Goal: Task Accomplishment & Management: Use online tool/utility

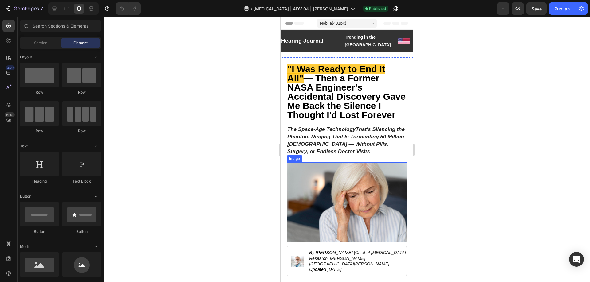
click at [363, 172] on img at bounding box center [347, 203] width 120 height 80
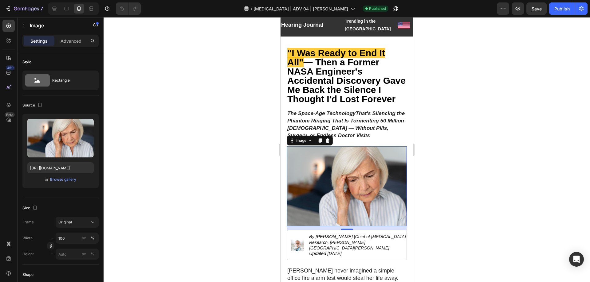
scroll to position [31, 0]
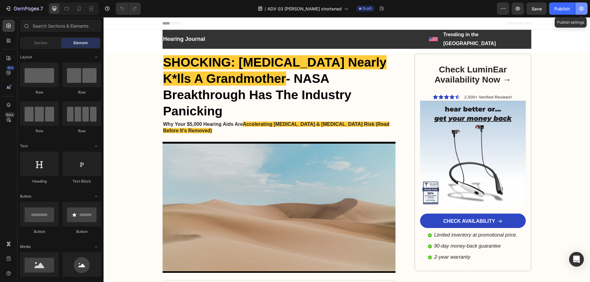
click at [580, 9] on icon "button" at bounding box center [581, 8] width 4 height 5
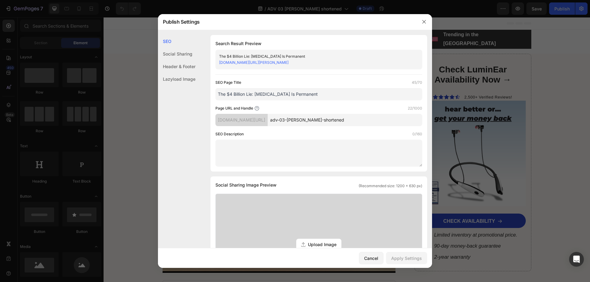
drag, startPoint x: 354, startPoint y: 119, endPoint x: 308, endPoint y: 120, distance: 46.1
click at [308, 120] on input "adv-03-tomas-shortened" at bounding box center [345, 120] width 155 height 12
type input "adv-03"
click at [397, 253] on button "Apply Settings" at bounding box center [406, 258] width 41 height 12
click at [425, 20] on icon "button" at bounding box center [424, 21] width 5 height 5
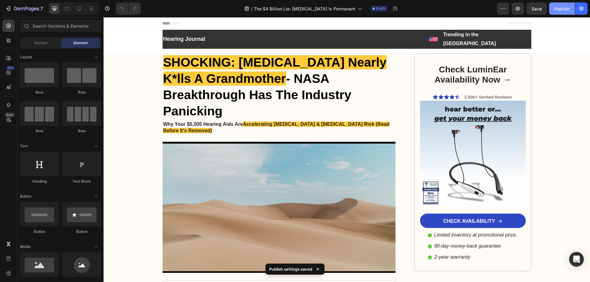
click at [555, 8] on div "Publish" at bounding box center [562, 9] width 15 height 6
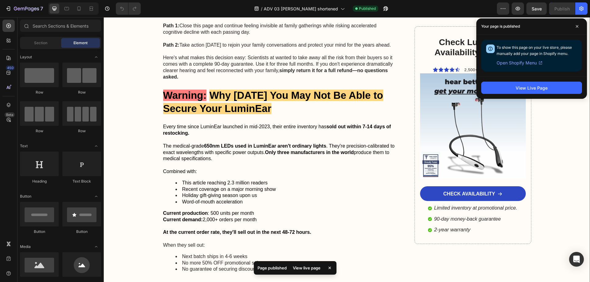
scroll to position [2398, 0]
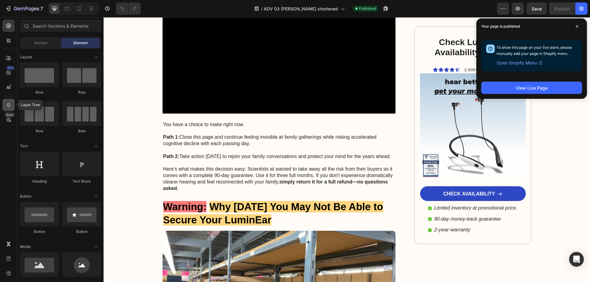
click at [8, 102] on div at bounding box center [8, 105] width 12 height 12
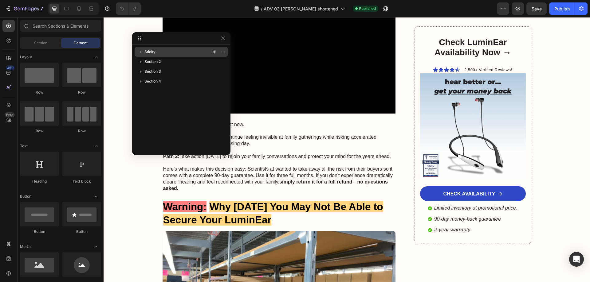
click at [150, 56] on div "Sticky" at bounding box center [181, 52] width 89 height 10
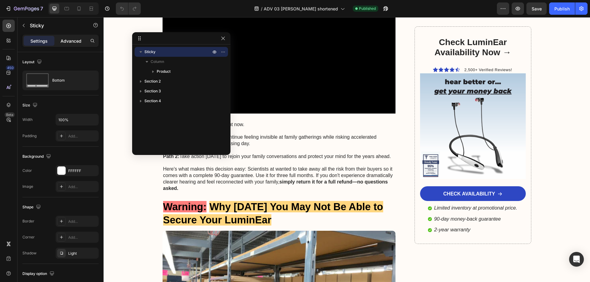
click at [70, 41] on p "Advanced" at bounding box center [71, 41] width 21 height 6
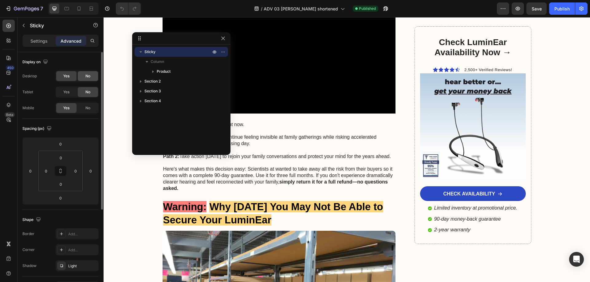
click at [83, 75] on div "No" at bounding box center [88, 76] width 20 height 10
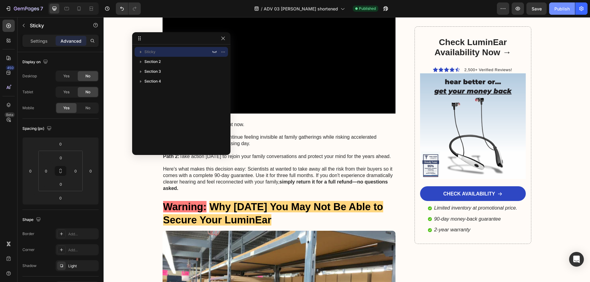
click at [558, 9] on div "Publish" at bounding box center [562, 9] width 15 height 6
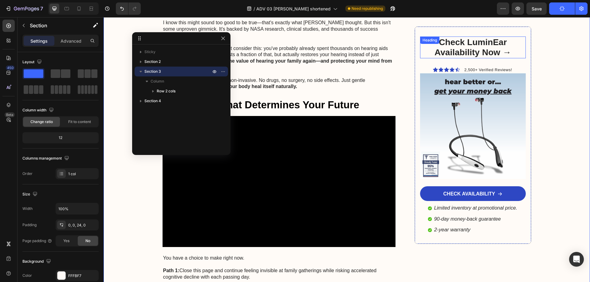
scroll to position [2244, 0]
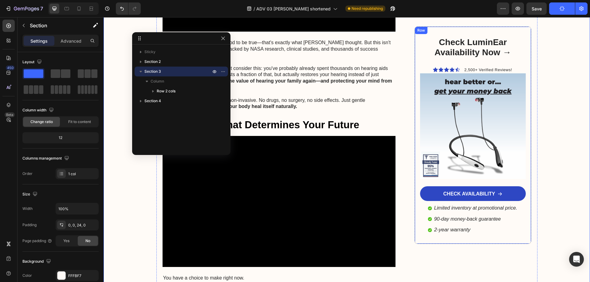
click at [504, 33] on div "Check LuminEar Availability Now → Heading Icon Icon Icon Icon Icon Icon List 2,…" at bounding box center [473, 135] width 116 height 218
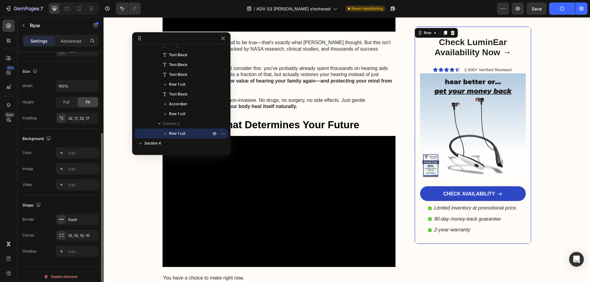
scroll to position [0, 0]
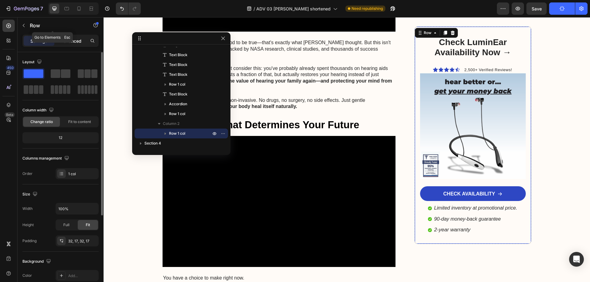
click at [66, 39] on p "Advanced" at bounding box center [71, 41] width 21 height 6
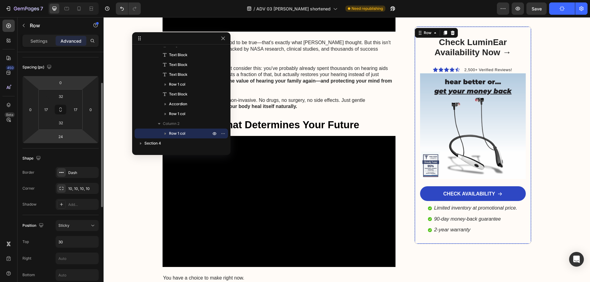
scroll to position [215, 0]
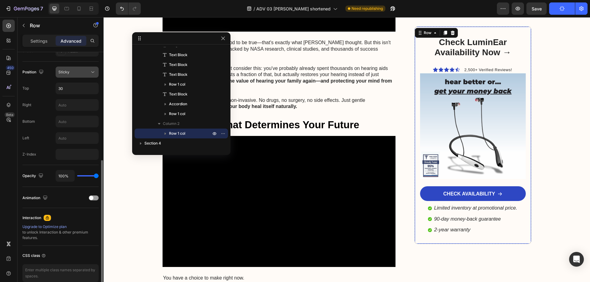
click at [66, 72] on span "Sticky" at bounding box center [63, 72] width 11 height 5
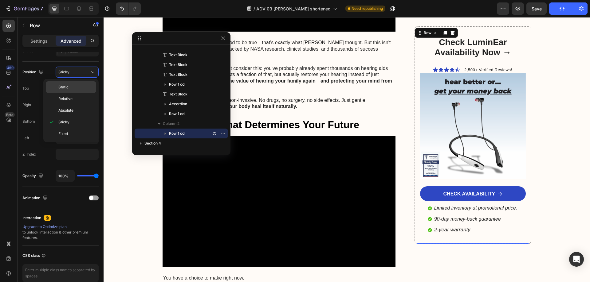
click at [68, 87] on span "Static" at bounding box center [63, 88] width 10 height 6
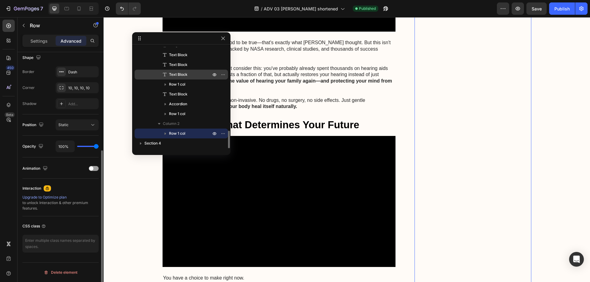
scroll to position [162, 0]
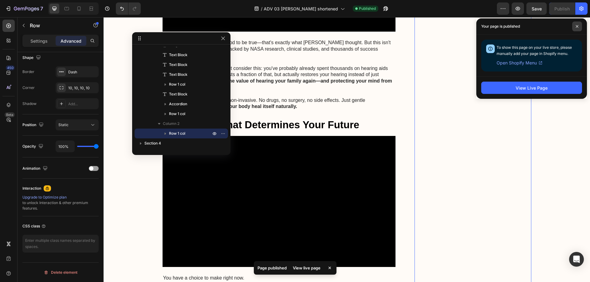
click at [579, 28] on span at bounding box center [577, 27] width 10 height 10
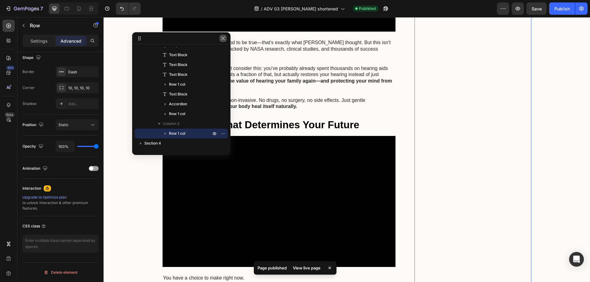
click at [221, 37] on icon "button" at bounding box center [223, 38] width 5 height 5
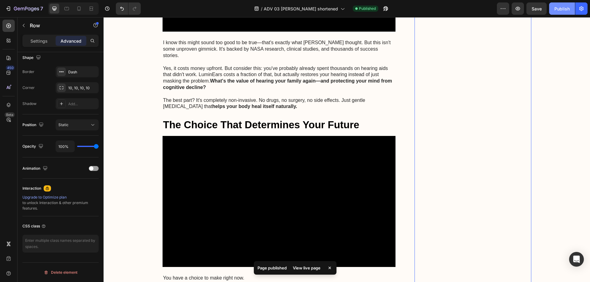
click at [555, 11] on div "Publish" at bounding box center [562, 9] width 15 height 6
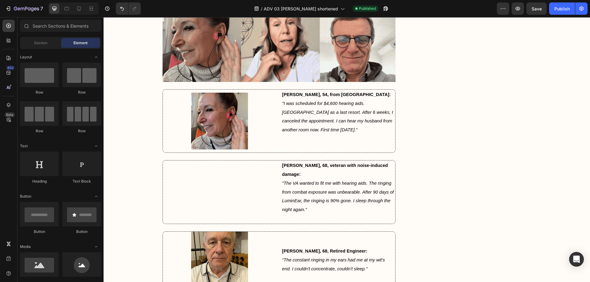
scroll to position [0, 0]
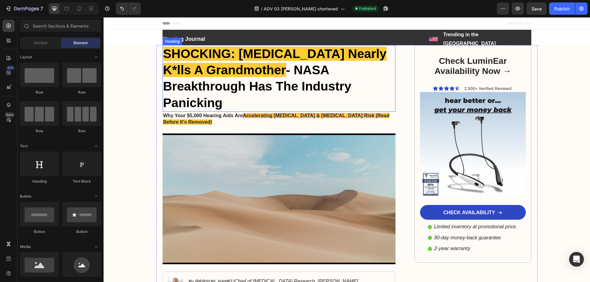
click at [199, 58] on strong "SHOCKING: Hearing Loss Nearly K*lls A Grandmother" at bounding box center [274, 62] width 223 height 30
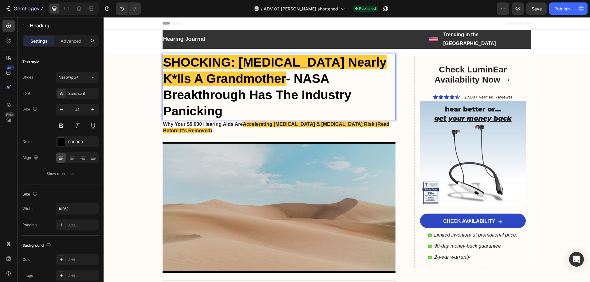
click at [262, 58] on strong "SHOCKING: Hearing Loss Nearly K*lls A Grandmother" at bounding box center [274, 70] width 223 height 30
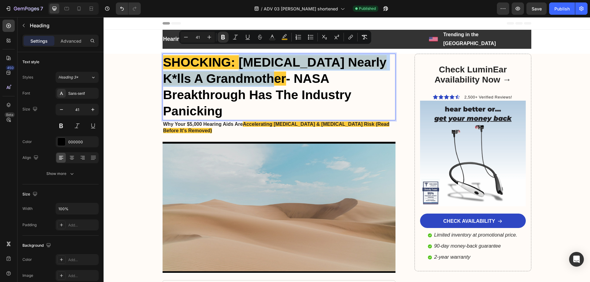
drag, startPoint x: 240, startPoint y: 49, endPoint x: 252, endPoint y: 69, distance: 23.0
click at [252, 69] on strong "SHOCKING: Hearing Loss Nearly K*lls A Grandmother" at bounding box center [274, 70] width 223 height 30
copy strong "Hearing Loss Nearly K*lls A Grandmother"
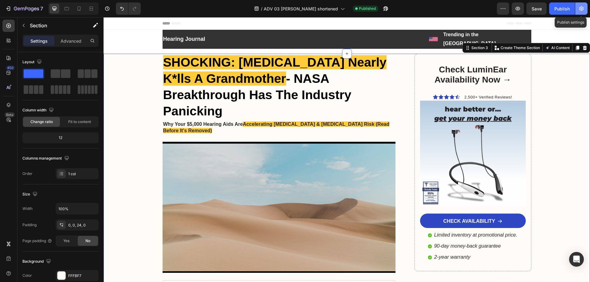
click at [581, 10] on icon "button" at bounding box center [581, 8] width 4 height 5
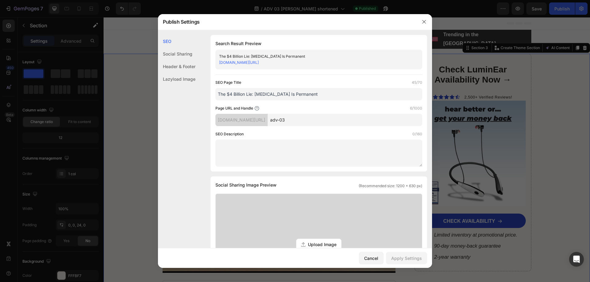
drag, startPoint x: 328, startPoint y: 93, endPoint x: 180, endPoint y: 89, distance: 147.6
click at [180, 89] on div "SEO Social Sharing Header & Footer Lazyload Image SEO Search Result Preview The…" at bounding box center [295, 254] width 274 height 439
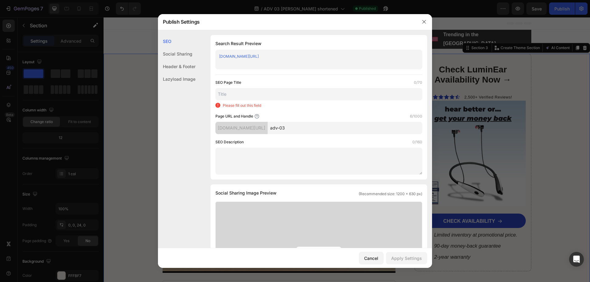
paste input "Hearing Loss Nearly K*lls A Grandmother"
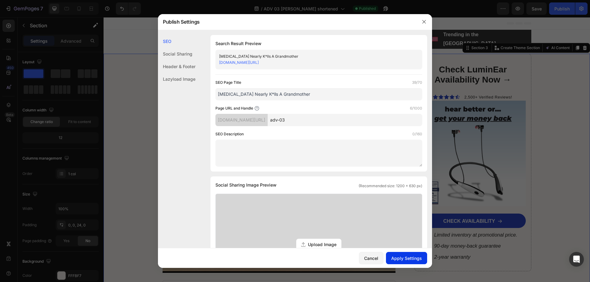
type input "Hearing Loss Nearly K*lls A Grandmother"
click at [415, 259] on div "Apply Settings" at bounding box center [406, 258] width 31 height 6
click at [421, 25] on button "button" at bounding box center [424, 22] width 10 height 10
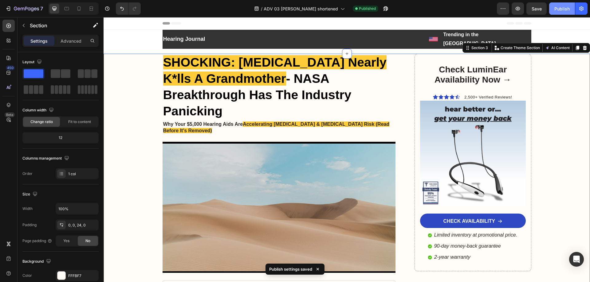
click at [556, 4] on button "Publish" at bounding box center [562, 8] width 26 height 12
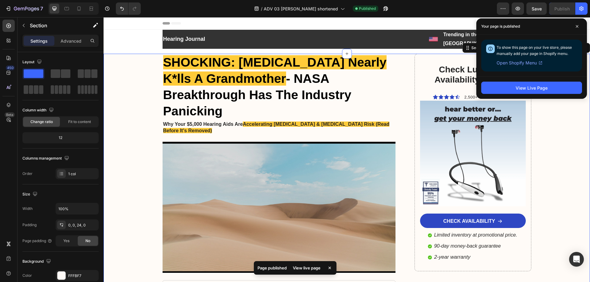
click at [584, 27] on div "Your page is published" at bounding box center [531, 26] width 111 height 16
click at [578, 26] on icon at bounding box center [577, 26] width 3 height 3
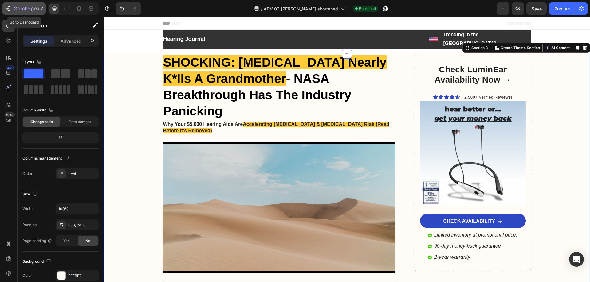
click at [7, 10] on icon "button" at bounding box center [8, 9] width 6 height 6
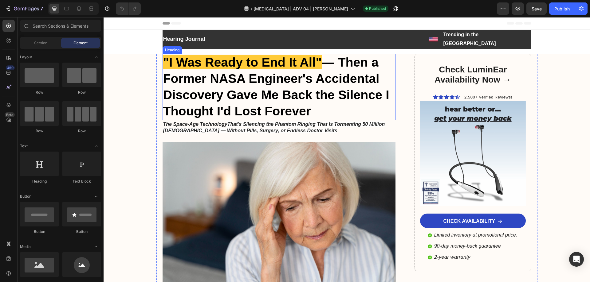
click at [187, 56] on strong ""I Was Ready to End It All"" at bounding box center [242, 62] width 159 height 14
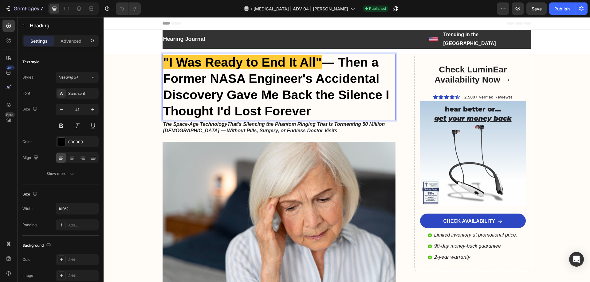
click at [268, 85] on strong "— Then a Former NASA Engineer's Accidental Discovery Gave Me Back the Silence I…" at bounding box center [276, 86] width 226 height 63
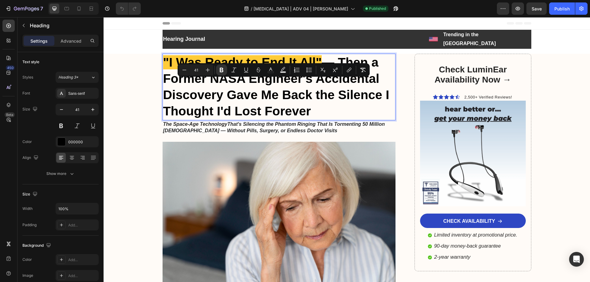
drag, startPoint x: 161, startPoint y: 84, endPoint x: 319, endPoint y: 107, distance: 159.6
click at [319, 107] on p ""I Was Ready to End It All" — Then a Former NASA Engineer's Accidental Discover…" at bounding box center [279, 86] width 232 height 65
copy strong "Discovery Gave Me Back the Silence I Thought I'd Lost Forever"
drag, startPoint x: 583, startPoint y: 7, endPoint x: 454, endPoint y: 3, distance: 128.8
click at [583, 7] on icon "button" at bounding box center [581, 9] width 6 height 6
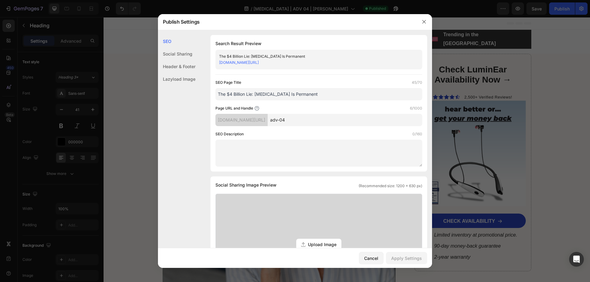
drag, startPoint x: 312, startPoint y: 91, endPoint x: 133, endPoint y: 97, distance: 179.0
click at [134, 98] on div "Publish Settings SEO Social Sharing Header & Footer Lazyload Image SEO Search R…" at bounding box center [295, 141] width 590 height 282
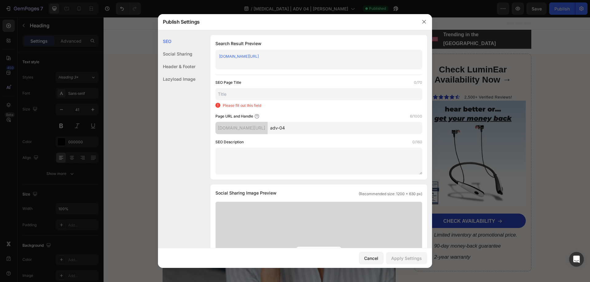
paste input "Discovery Gave Me Back the Silence I Thought I'd Lost Forever"
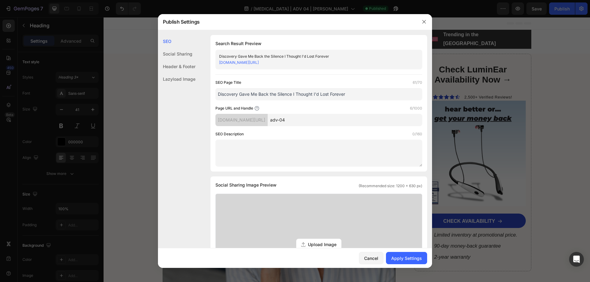
click at [239, 91] on input "Discovery Gave Me Back the Silence I Thought I'd Lost Forever" at bounding box center [318, 94] width 207 height 12
type input "Discovery That Gave Me Back the Silence I Thought I'd Lost Forever"
click at [412, 256] on div "Apply Settings" at bounding box center [406, 258] width 31 height 6
drag, startPoint x: 425, startPoint y: 24, endPoint x: 351, endPoint y: 1, distance: 77.0
click at [425, 24] on icon "button" at bounding box center [424, 21] width 5 height 5
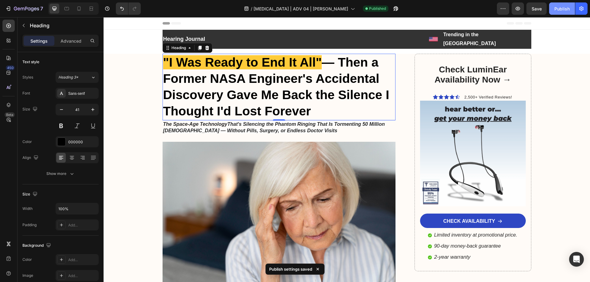
click at [550, 7] on button "Publish" at bounding box center [562, 8] width 26 height 12
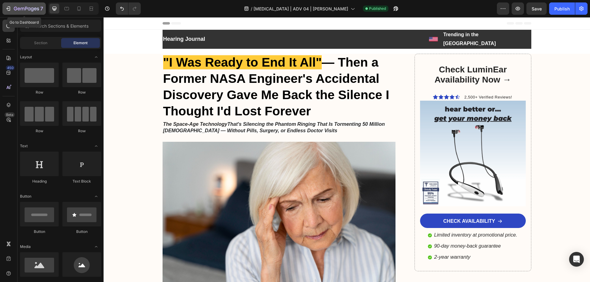
click at [16, 5] on div "7" at bounding box center [28, 8] width 29 height 7
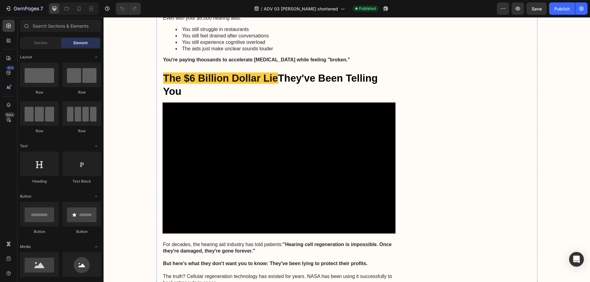
scroll to position [830, 0]
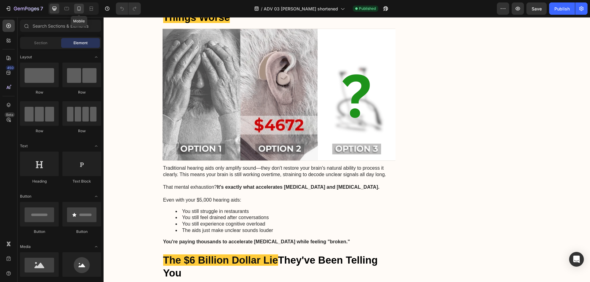
click at [75, 7] on div at bounding box center [79, 9] width 10 height 10
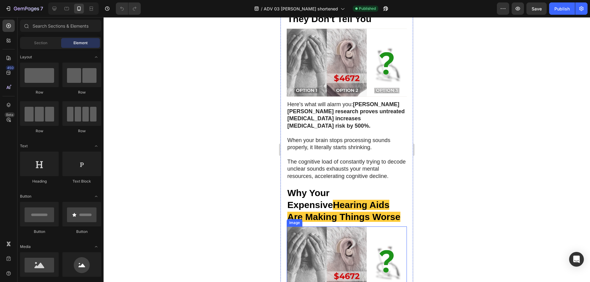
scroll to position [489, 0]
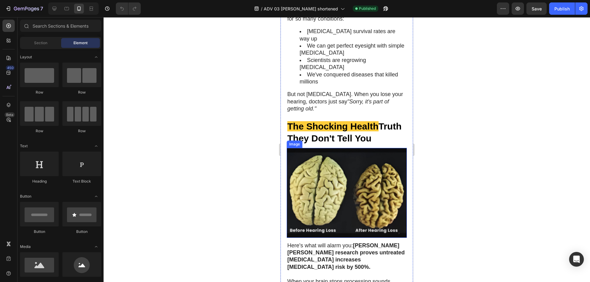
click at [339, 153] on img at bounding box center [347, 193] width 120 height 90
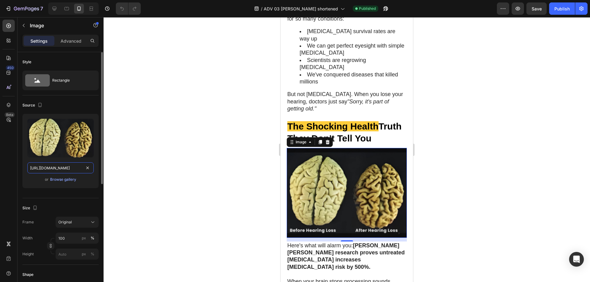
click at [49, 164] on input "https://cdn.shopify.com/s/files/1/0942/7012/8511/files/Normal_Brain.png?v=17583…" at bounding box center [60, 168] width 66 height 11
click at [41, 104] on icon "button" at bounding box center [40, 105] width 6 height 6
click at [43, 118] on icon "button" at bounding box center [41, 115] width 6 height 6
type input "https://cdn.shopify.com/s/files/1/0942/7012/8511/files/gempages_584729342894932…"
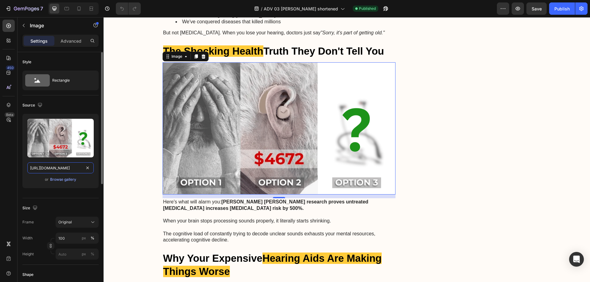
scroll to position [583, 0]
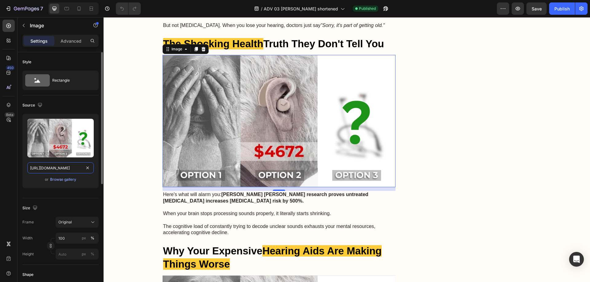
click at [51, 168] on input "https://cdn.shopify.com/s/files/1/0942/7012/8511/files/gempages_584729342894932…" at bounding box center [60, 168] width 66 height 11
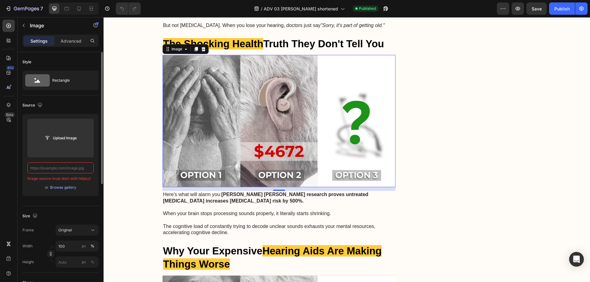
paste input "https://cdn.shopify.com/s/files/1/0942/7012/8511/files/Normal_Brain.png?v=17583…"
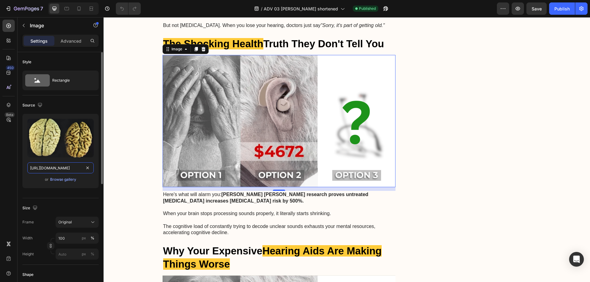
scroll to position [0, 103]
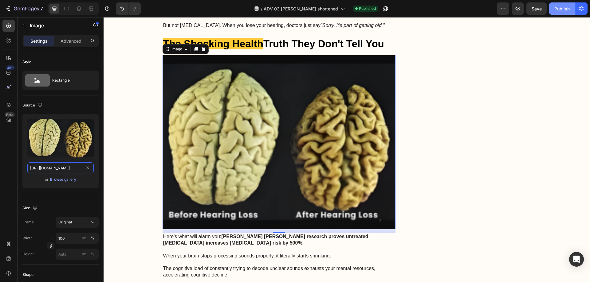
type input "https://cdn.shopify.com/s/files/1/0942/7012/8511/files/Normal_Brain.png?v=17583…"
click at [565, 9] on div "Publish" at bounding box center [562, 9] width 15 height 6
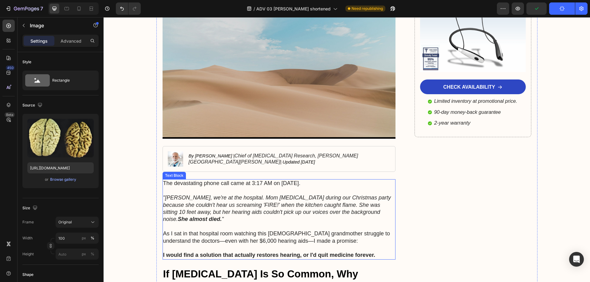
scroll to position [183, 0]
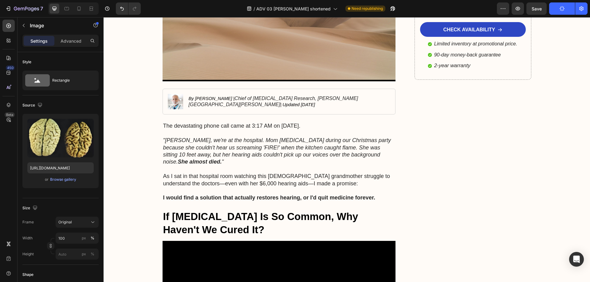
click at [38, 110] on div "Source" at bounding box center [60, 106] width 76 height 10
click at [39, 105] on icon "button" at bounding box center [40, 105] width 4 height 4
click at [41, 135] on icon "button" at bounding box center [41, 137] width 3 height 4
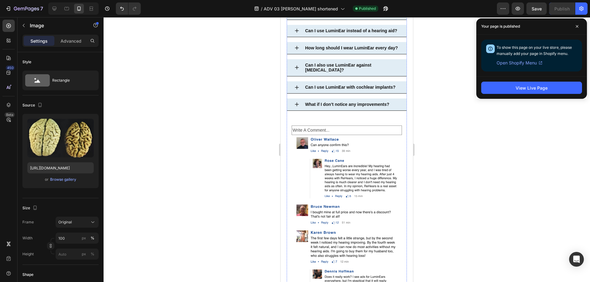
scroll to position [3779, 0]
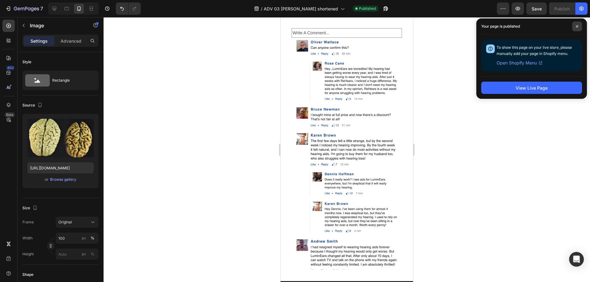
click at [578, 25] on icon at bounding box center [577, 26] width 3 height 3
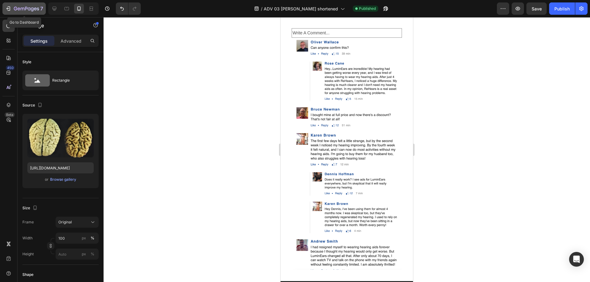
click at [10, 8] on icon "button" at bounding box center [8, 9] width 6 height 6
